Goal: Information Seeking & Learning: Learn about a topic

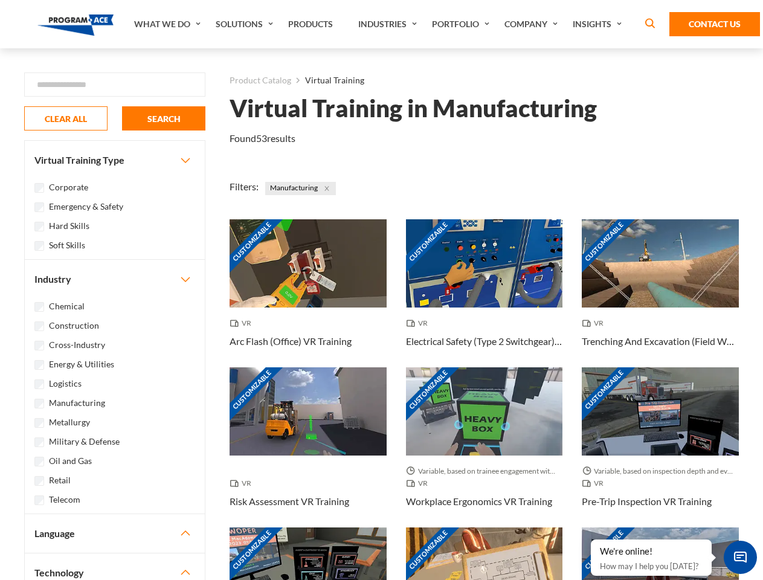
click at [168, 24] on link "What We Do" at bounding box center [169, 24] width 82 height 48
click at [246, 24] on link "Solutions" at bounding box center [246, 24] width 72 height 48
click at [389, 24] on link "Industries" at bounding box center [389, 24] width 74 height 48
click at [533, 24] on link "Company" at bounding box center [532, 24] width 68 height 48
click at [599, 24] on link "Insights" at bounding box center [598, 24] width 64 height 48
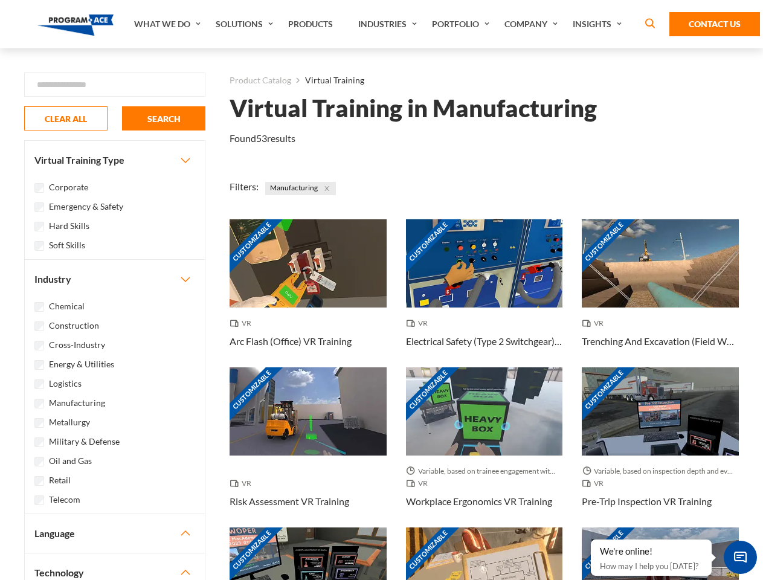
click at [0, 0] on div "Blog White Papers News" at bounding box center [0, 0] width 0 height 0
click at [0, 0] on strong "How Virtual Learning Can Enhance Workforce Productivity: A Guide for L&D Manage…" at bounding box center [0, 0] width 0 height 0
click at [740, 557] on span "Minimize live chat window" at bounding box center [740, 557] width 44 height 44
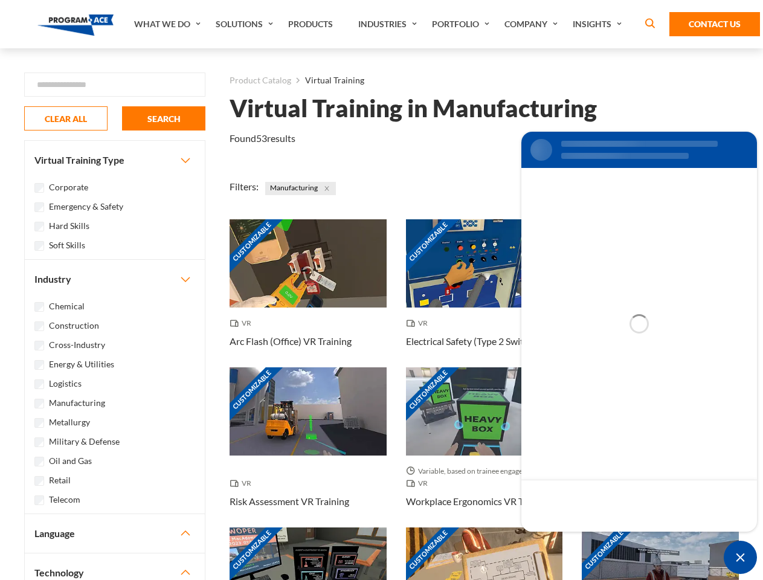
click at [591, 540] on div "Customizable" at bounding box center [659, 571] width 157 height 88
